Goal: Transaction & Acquisition: Book appointment/travel/reservation

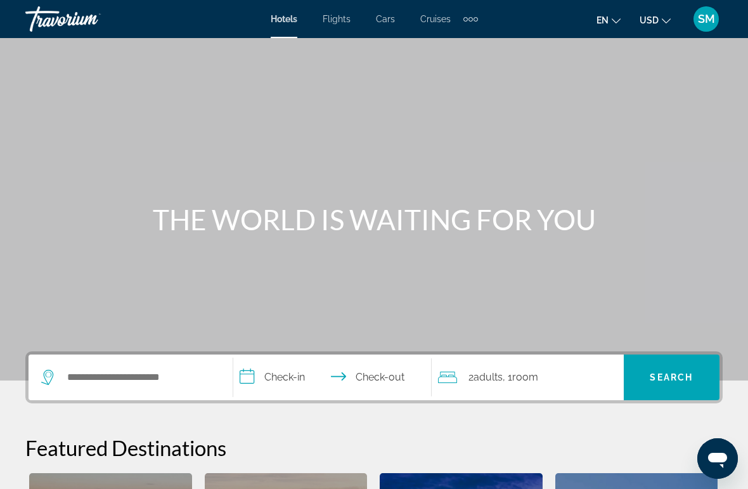
click at [337, 18] on span "Flights" at bounding box center [337, 19] width 28 height 10
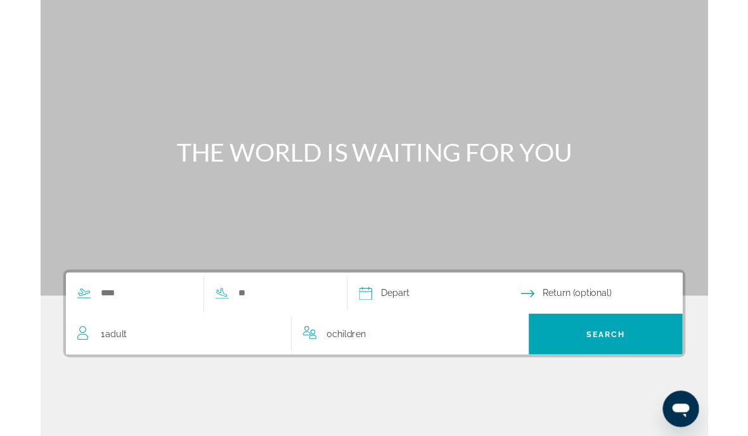
scroll to position [49, 0]
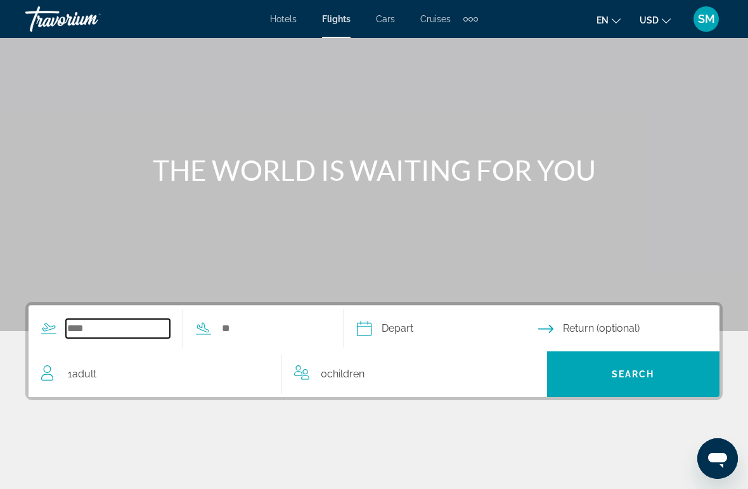
click at [118, 328] on input "Search widget" at bounding box center [118, 328] width 104 height 19
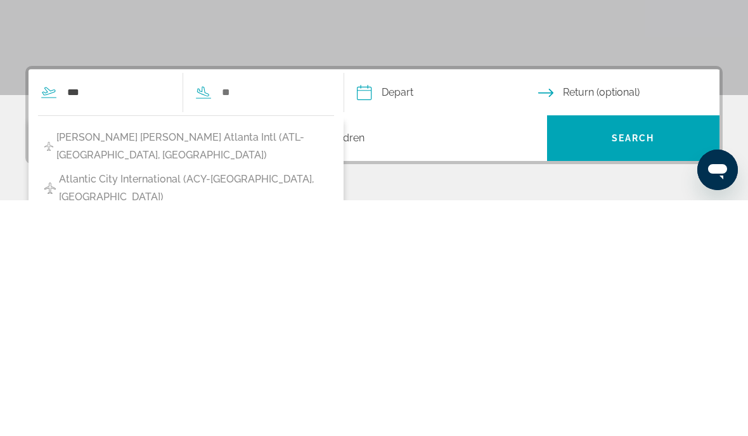
click at [181, 364] on span "[PERSON_NAME] [PERSON_NAME] Atlanta Intl (ATL-[GEOGRAPHIC_DATA], [GEOGRAPHIC_DA…" at bounding box center [191, 381] width 271 height 35
type input "**********"
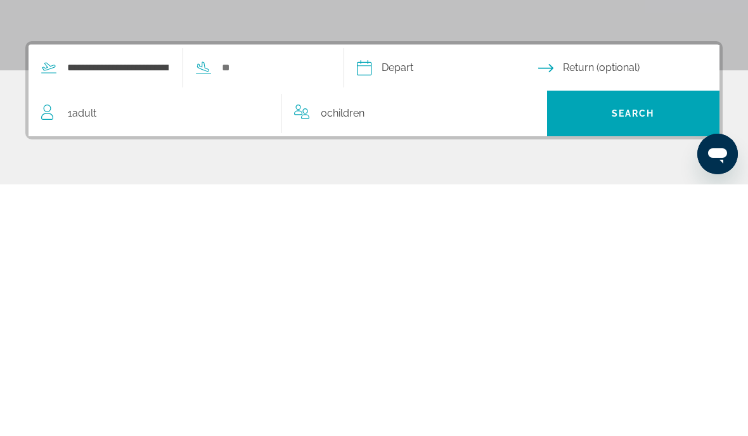
click at [461, 297] on input "Depart date" at bounding box center [447, 321] width 186 height 49
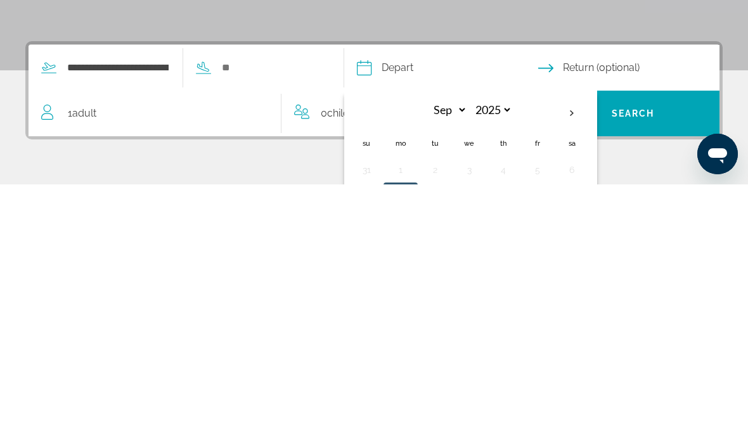
scroll to position [242, 0]
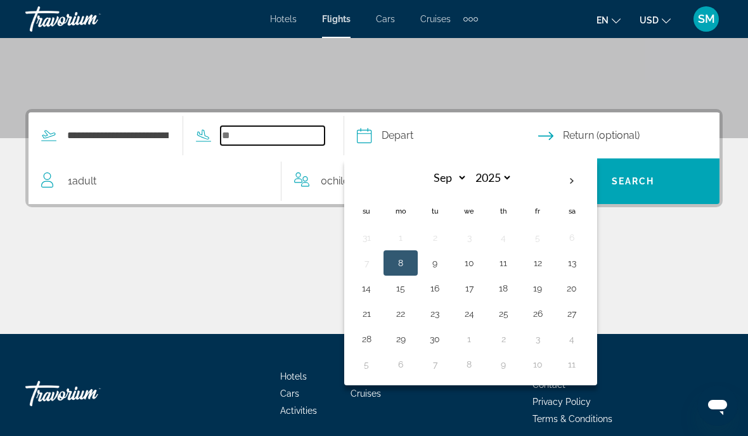
click at [262, 128] on input "Search widget" at bounding box center [273, 135] width 104 height 19
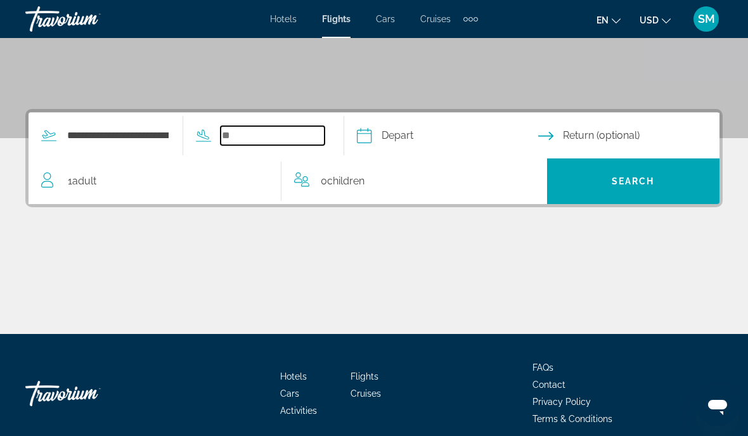
click at [262, 140] on input "Search widget" at bounding box center [273, 135] width 104 height 19
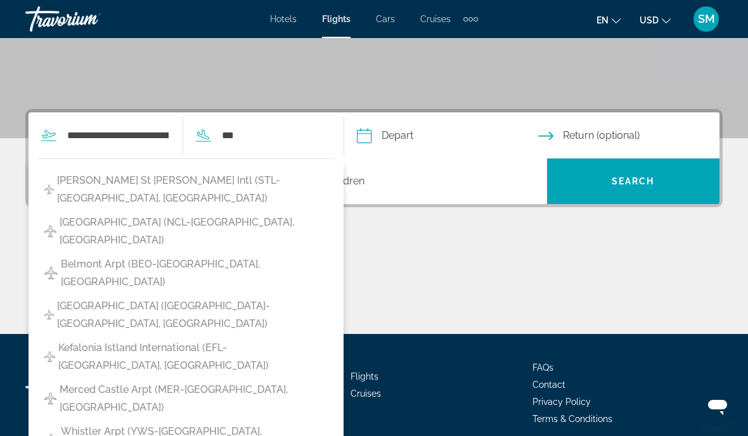
click at [186, 184] on span "[PERSON_NAME] St [PERSON_NAME] Intl (STL-[GEOGRAPHIC_DATA], [GEOGRAPHIC_DATA])" at bounding box center [192, 189] width 271 height 35
type input "**********"
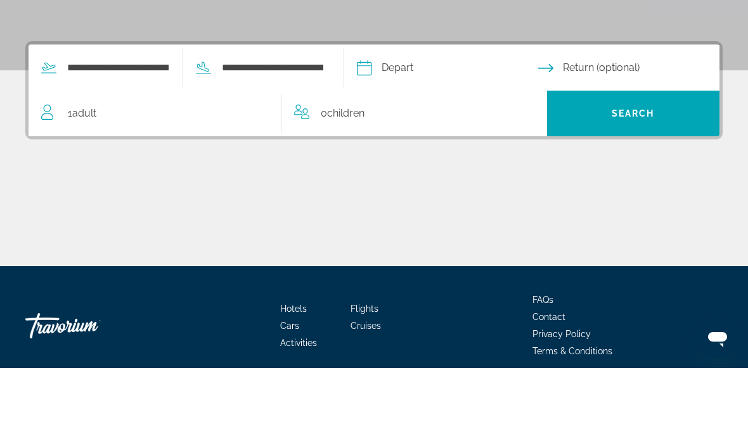
click at [450, 113] on input "Depart date" at bounding box center [447, 137] width 186 height 49
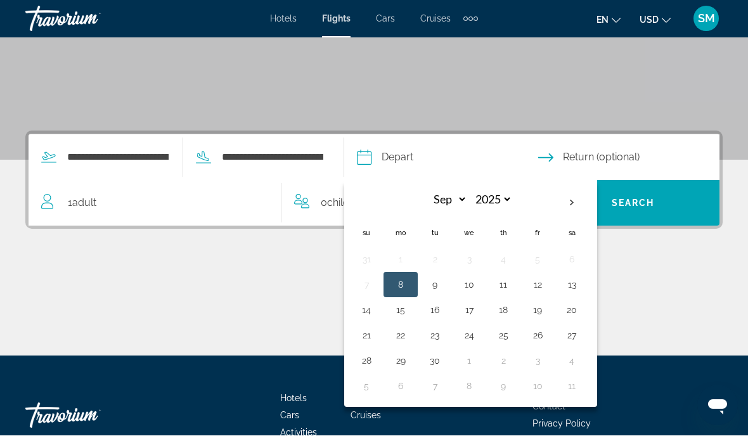
scroll to position [222, 0]
